Goal: Task Accomplishment & Management: Manage account settings

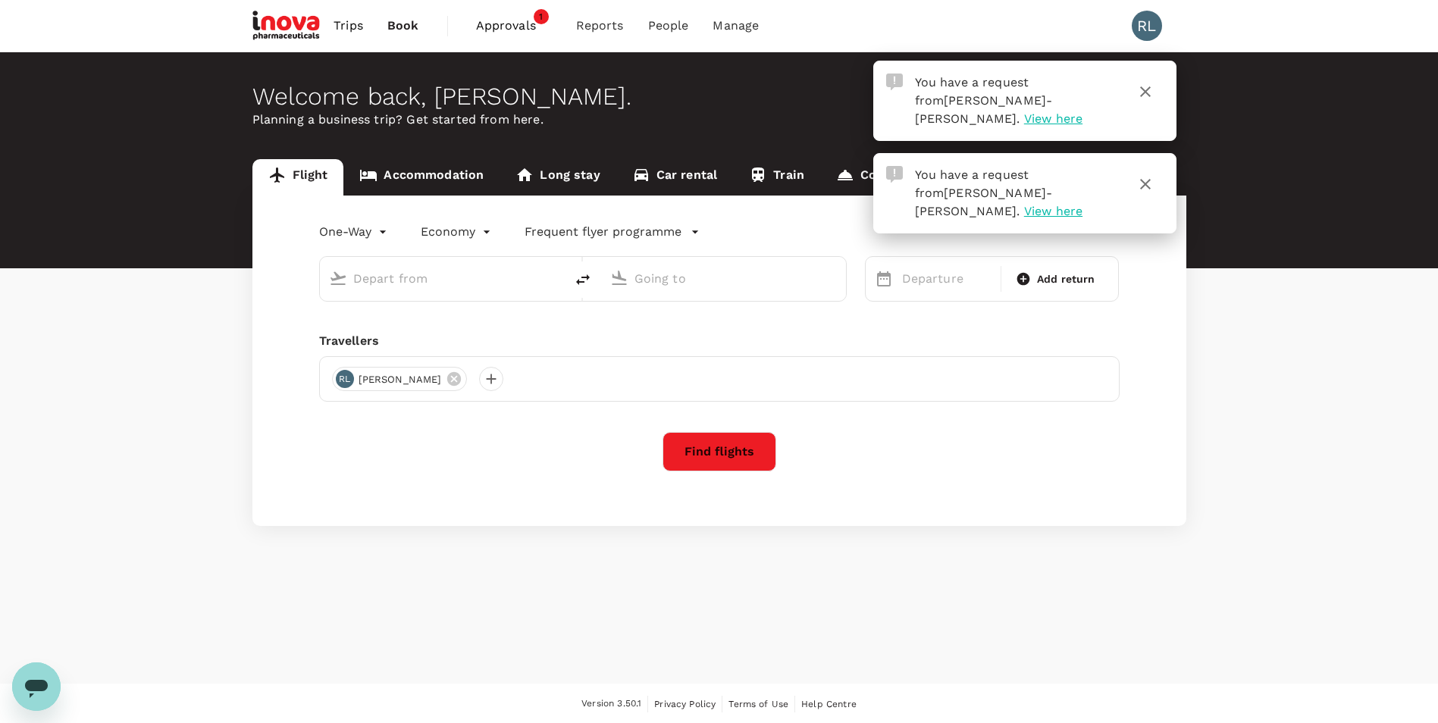
click at [1024, 111] on span "View here" at bounding box center [1053, 118] width 58 height 14
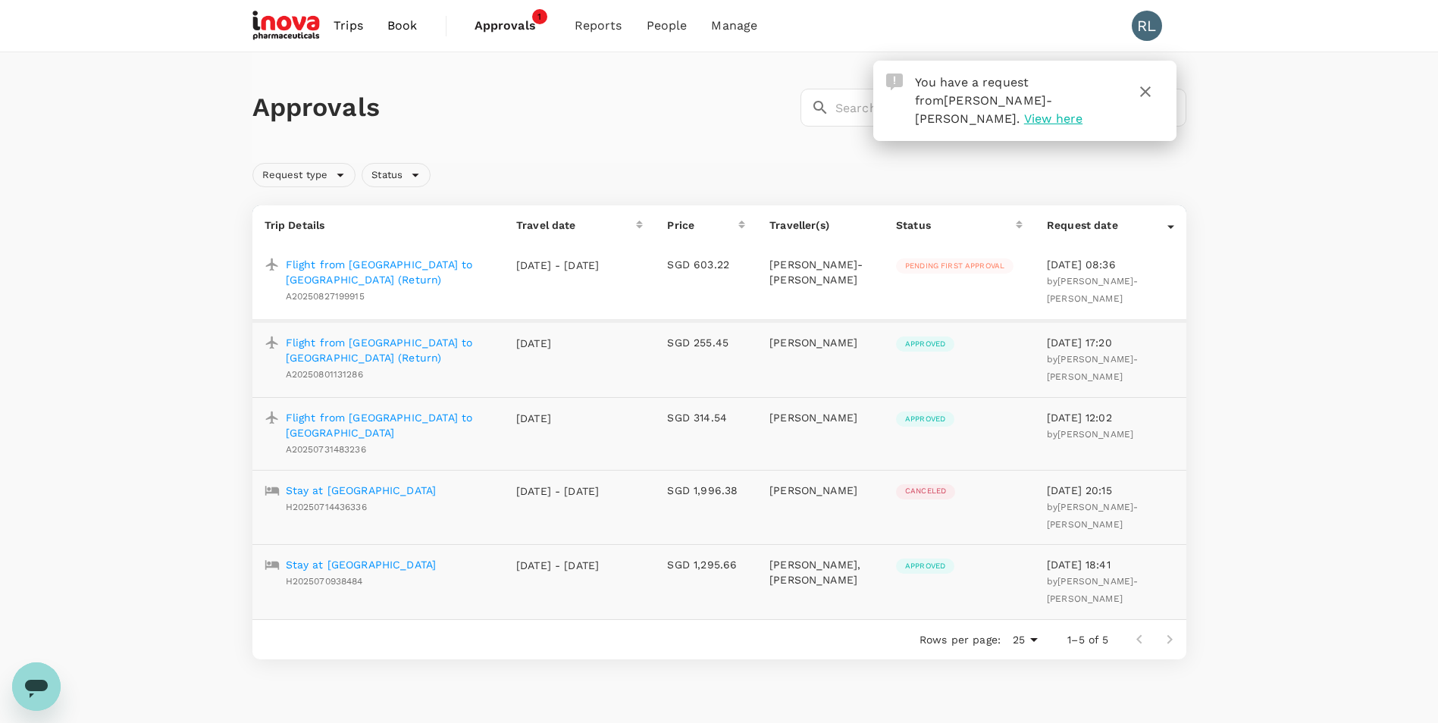
click at [498, 29] on span "Approvals" at bounding box center [512, 26] width 76 height 18
click at [412, 260] on p "Flight from Kuala Lumpur to Penang (Return)" at bounding box center [389, 272] width 206 height 30
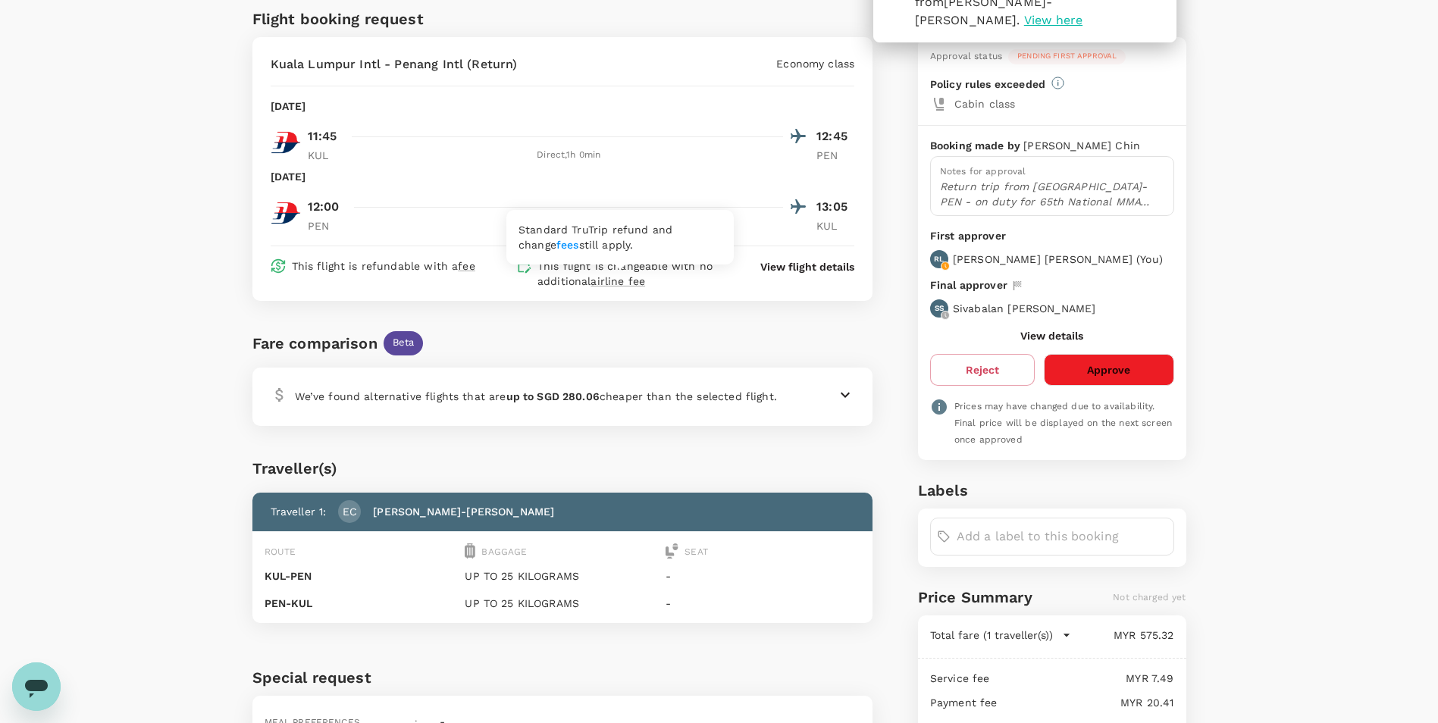
scroll to position [152, 0]
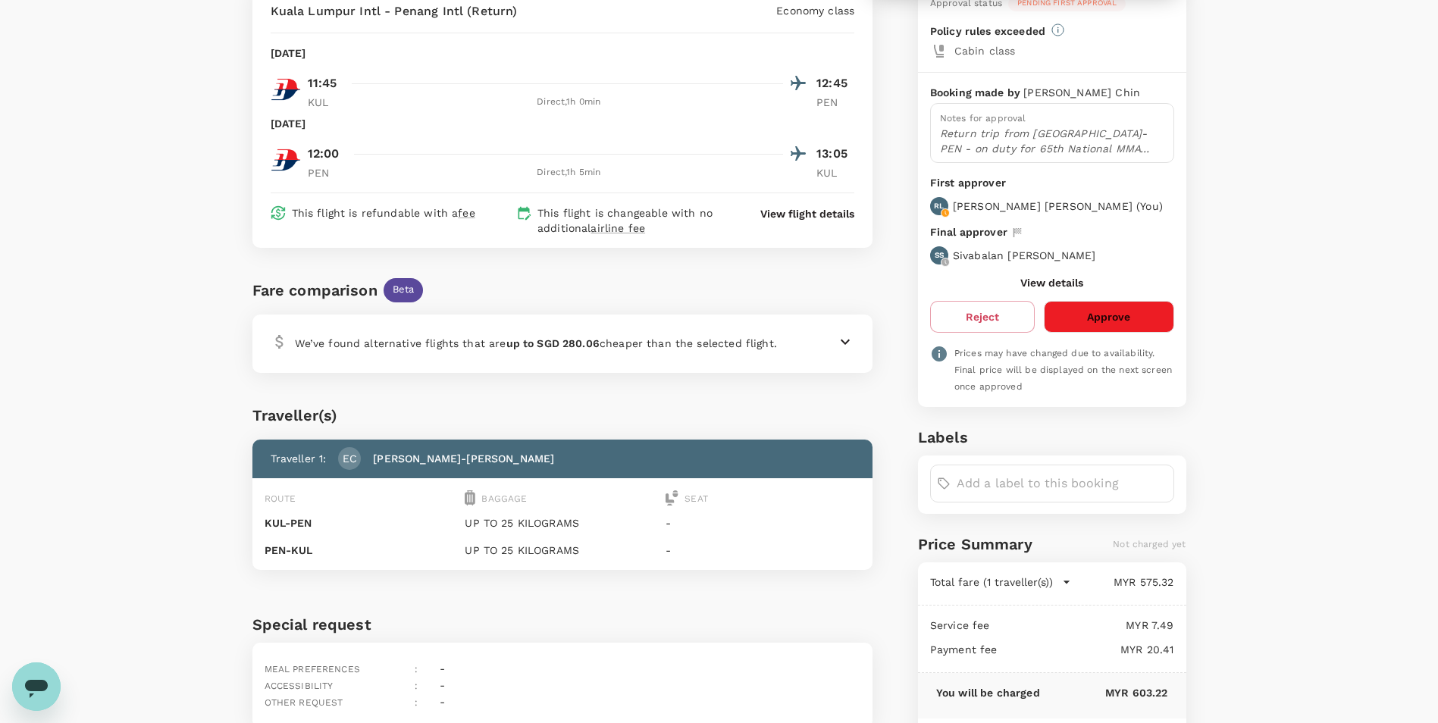
click at [1110, 312] on button "Approve" at bounding box center [1109, 317] width 130 height 32
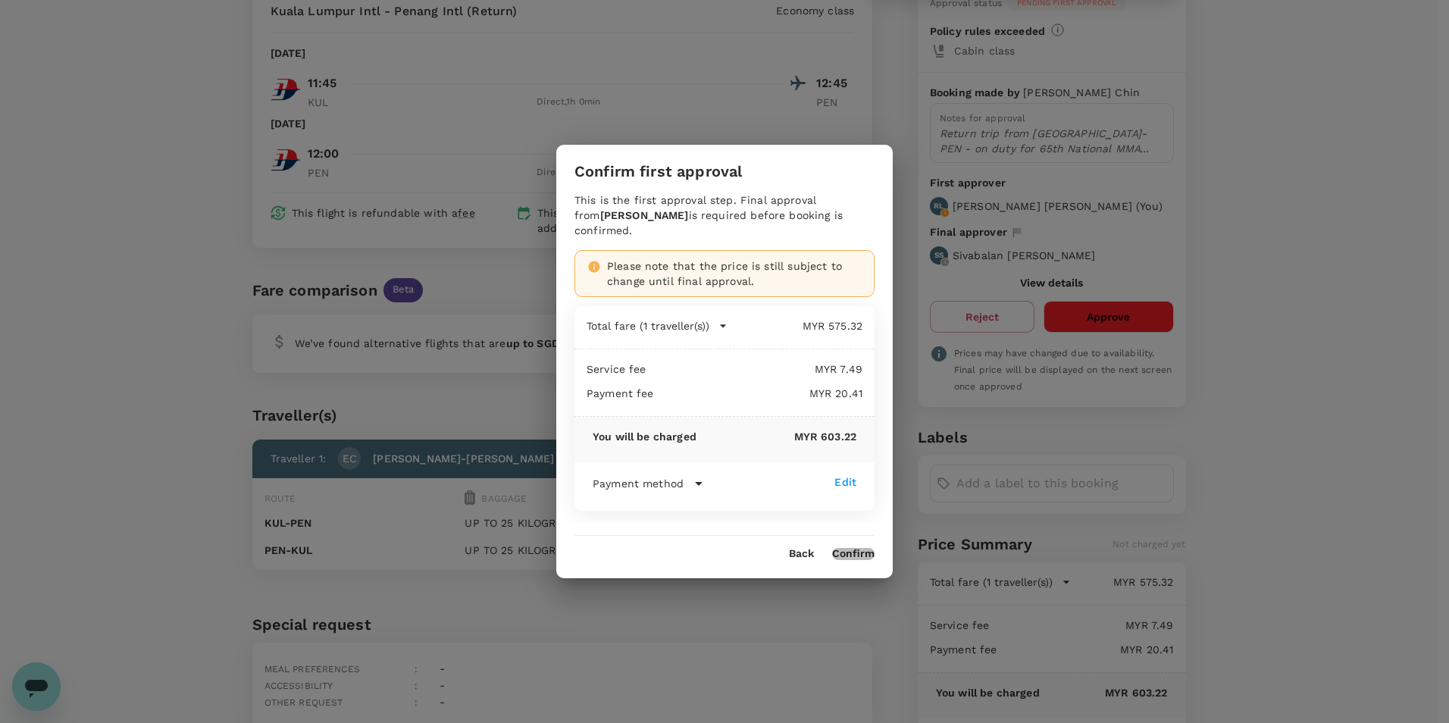
click at [852, 554] on button "Confirm" at bounding box center [853, 554] width 42 height 12
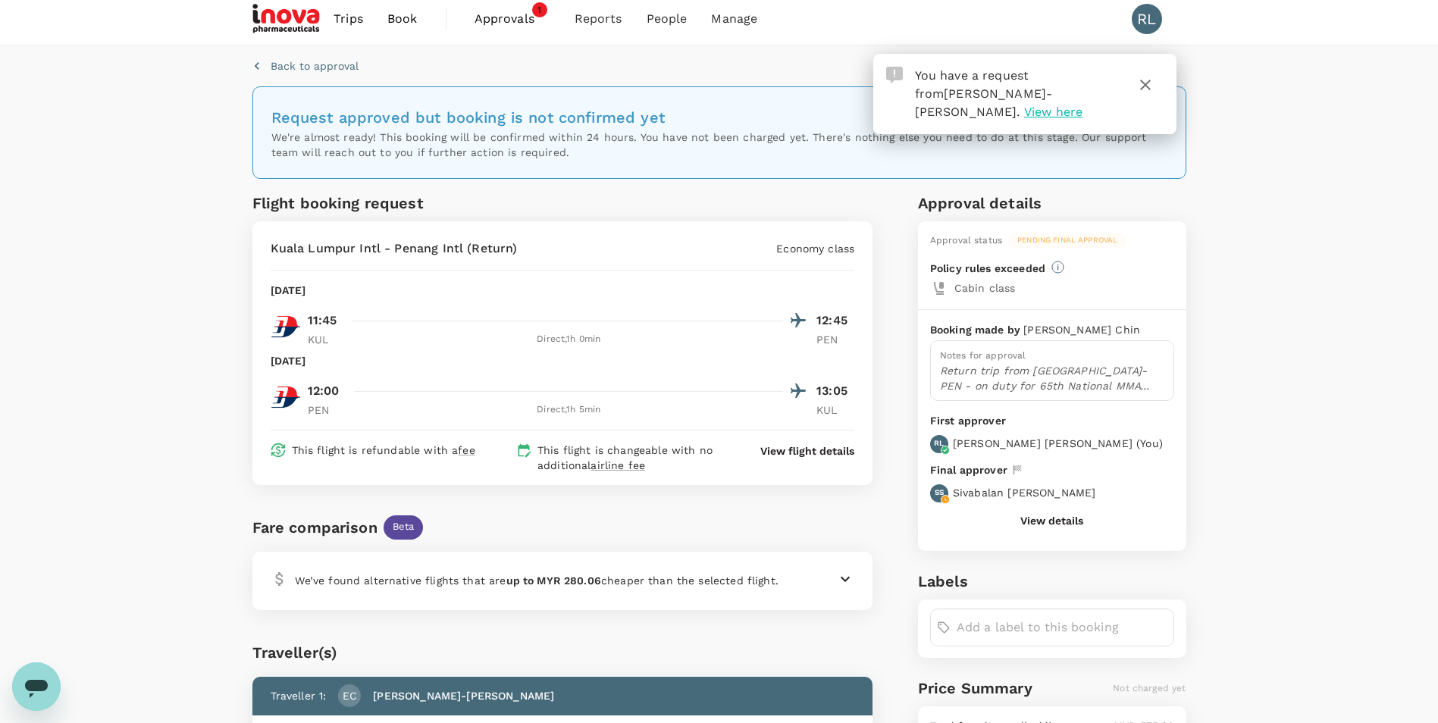
scroll to position [0, 0]
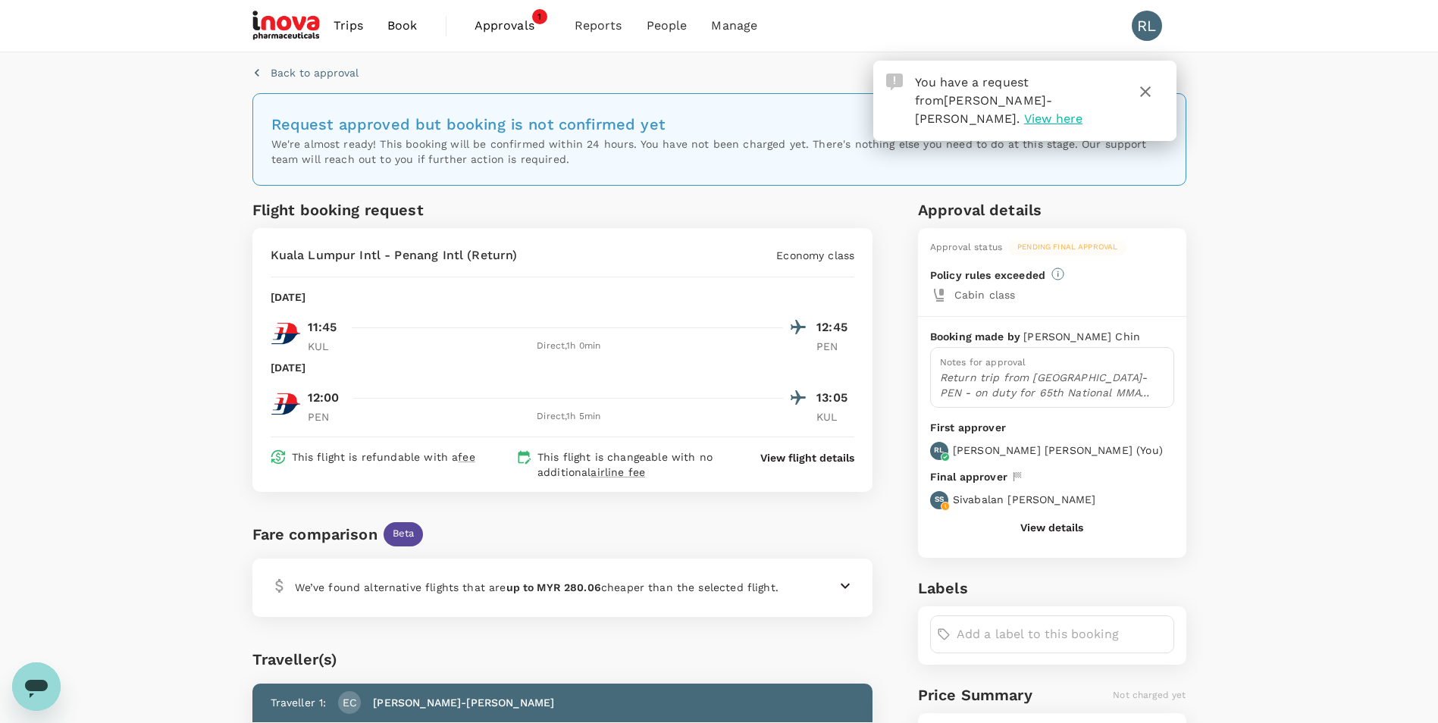
click at [490, 21] on span "Approvals" at bounding box center [512, 26] width 76 height 18
